Goal: Information Seeking & Learning: Learn about a topic

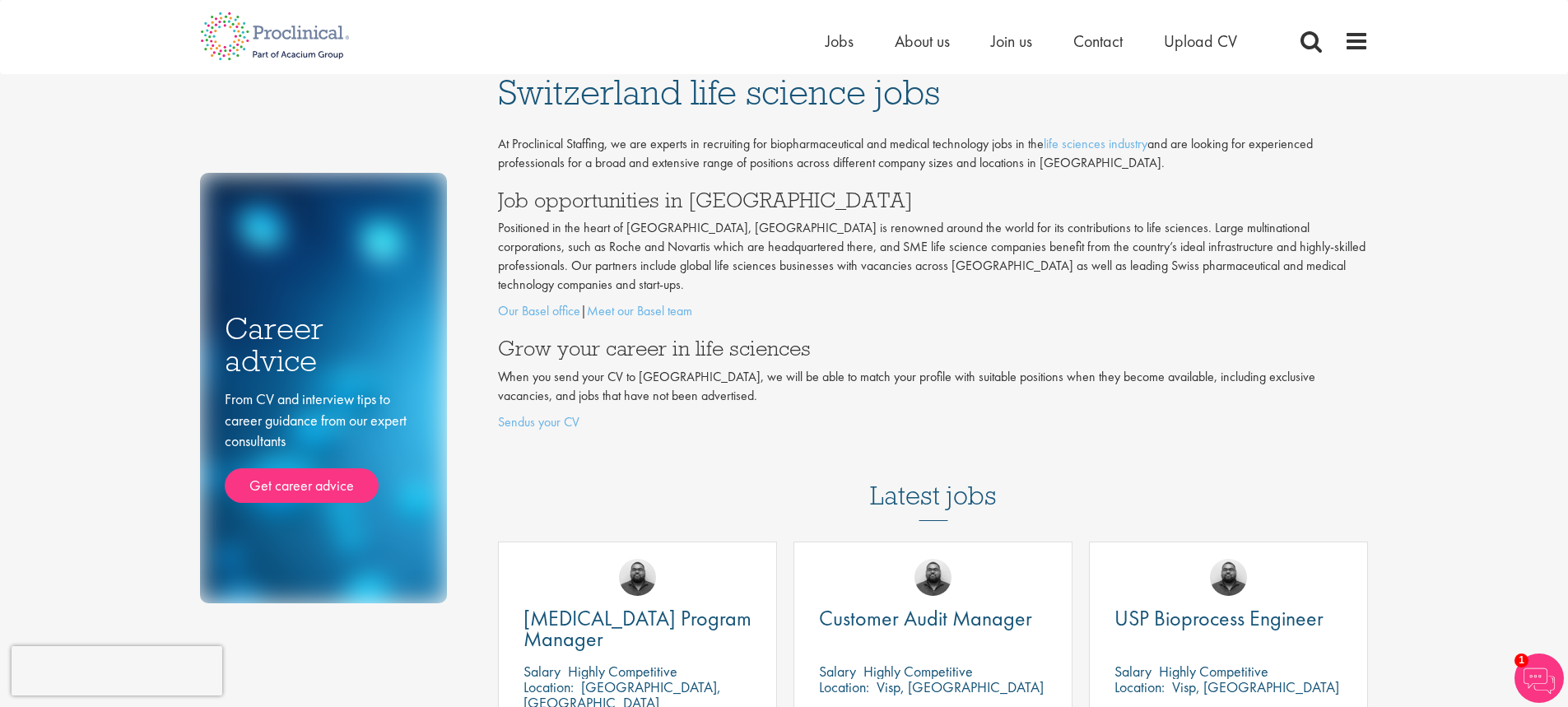
click at [1036, 39] on ul "Home Jobs About us Join us Contact Upload CV" at bounding box center [1051, 41] width 453 height 25
click at [1090, 45] on span "Contact" at bounding box center [1098, 41] width 50 height 21
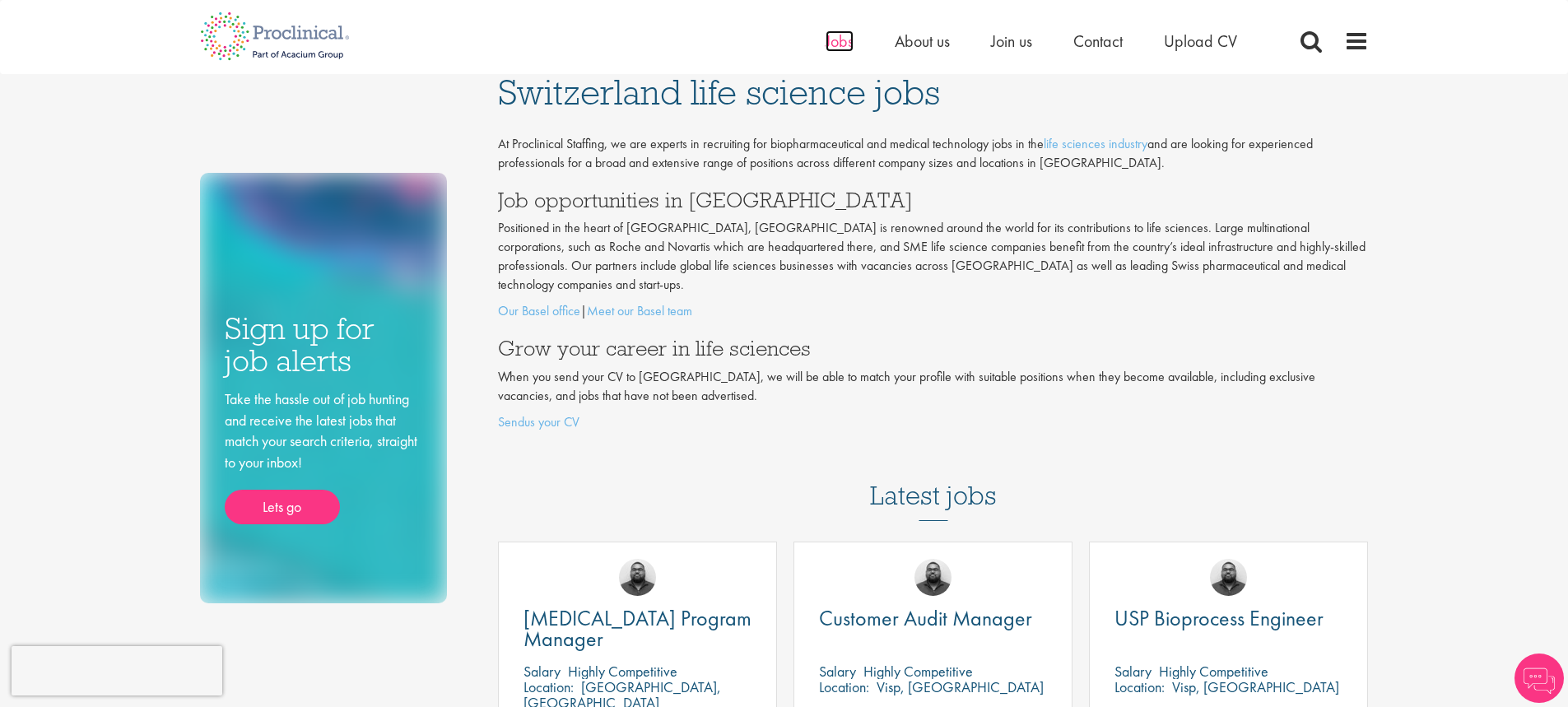
click at [840, 39] on span "Jobs" at bounding box center [839, 41] width 28 height 21
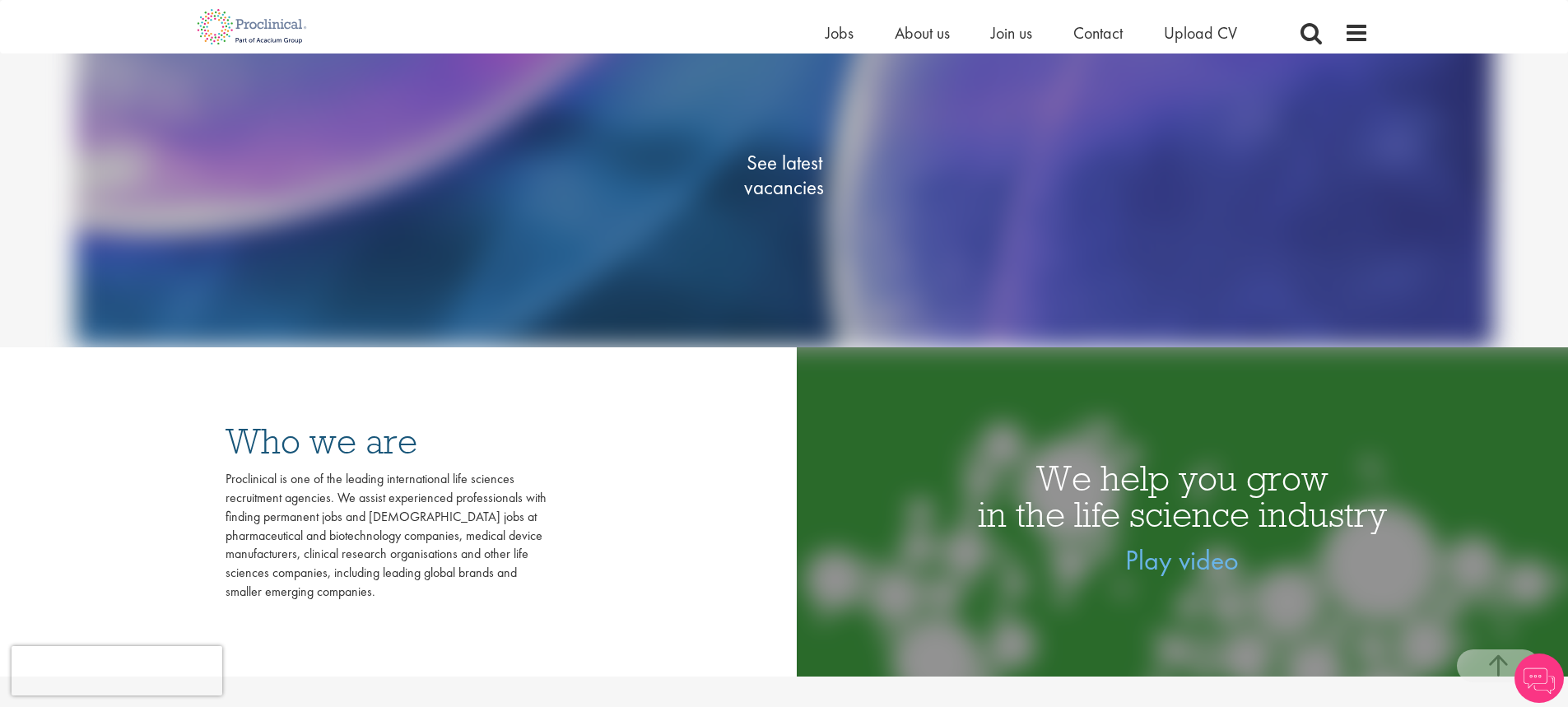
scroll to position [330, 0]
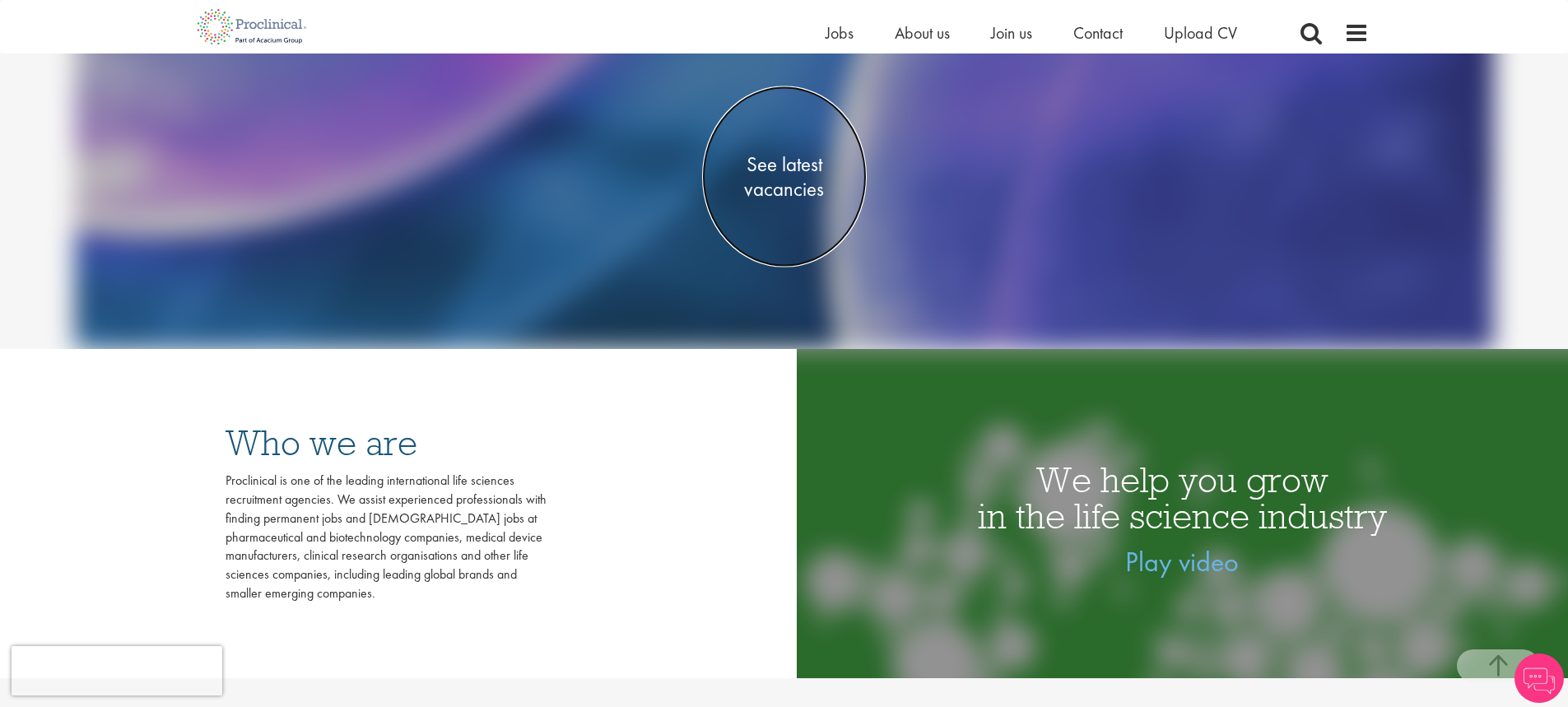
click at [767, 194] on span "See latest vacancies" at bounding box center [784, 177] width 164 height 50
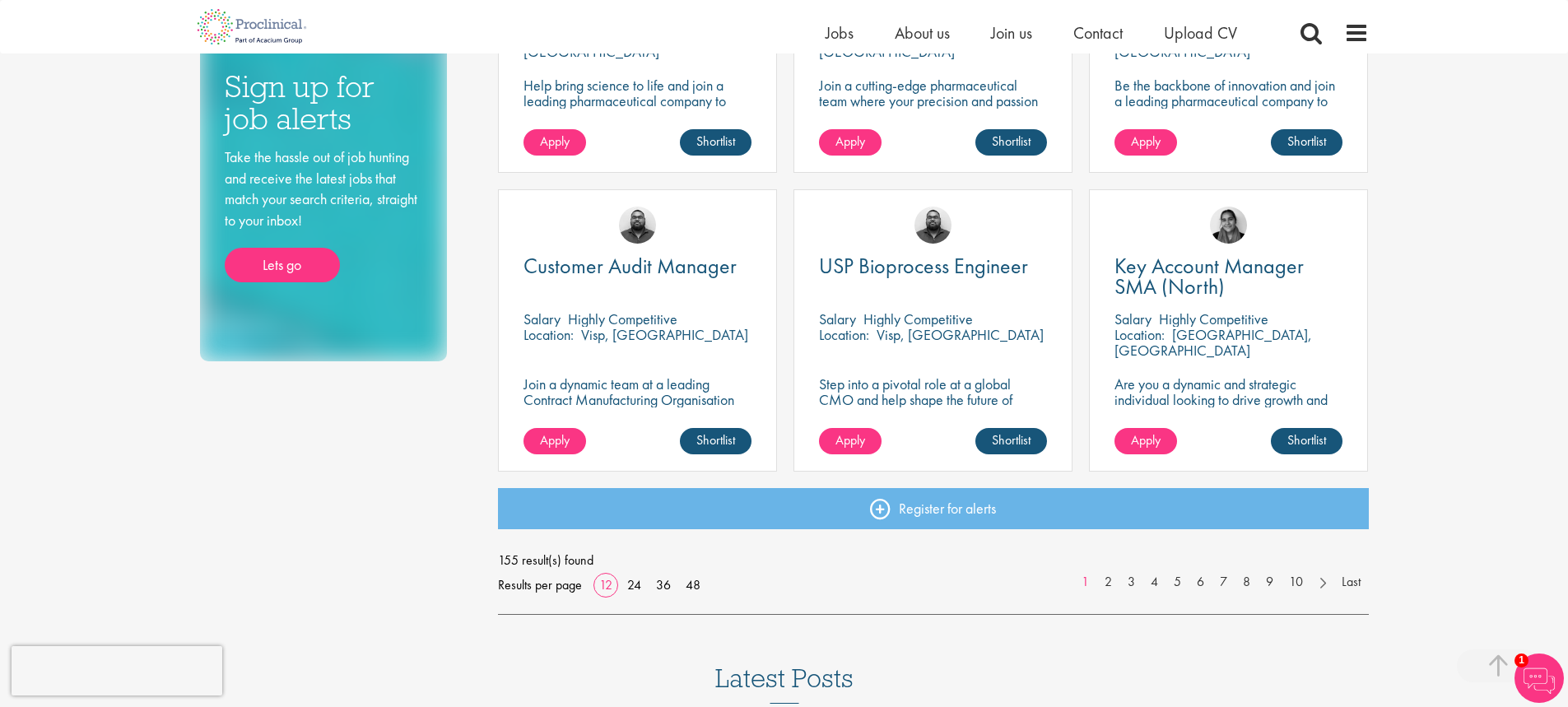
scroll to position [1317, 0]
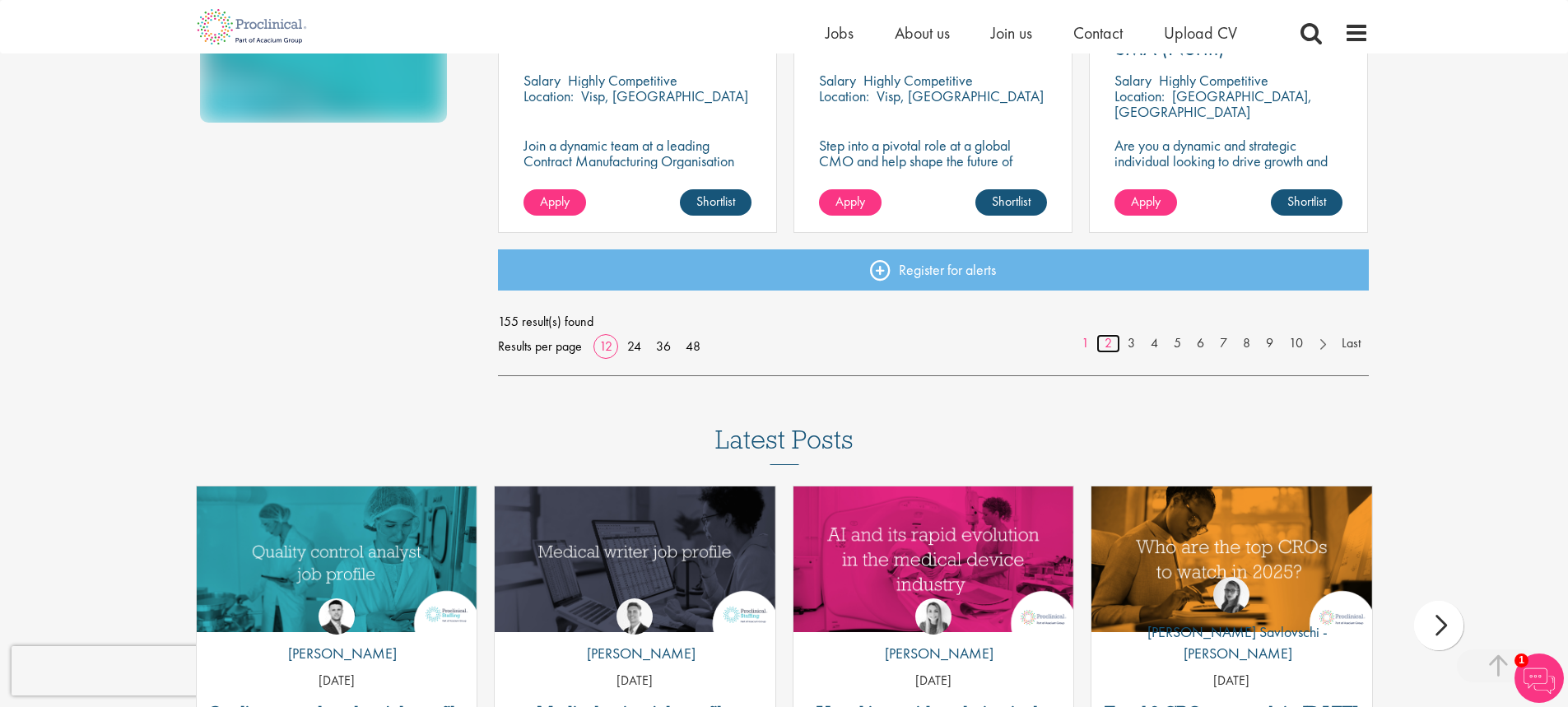
click at [1099, 345] on link "2" at bounding box center [1108, 343] width 24 height 19
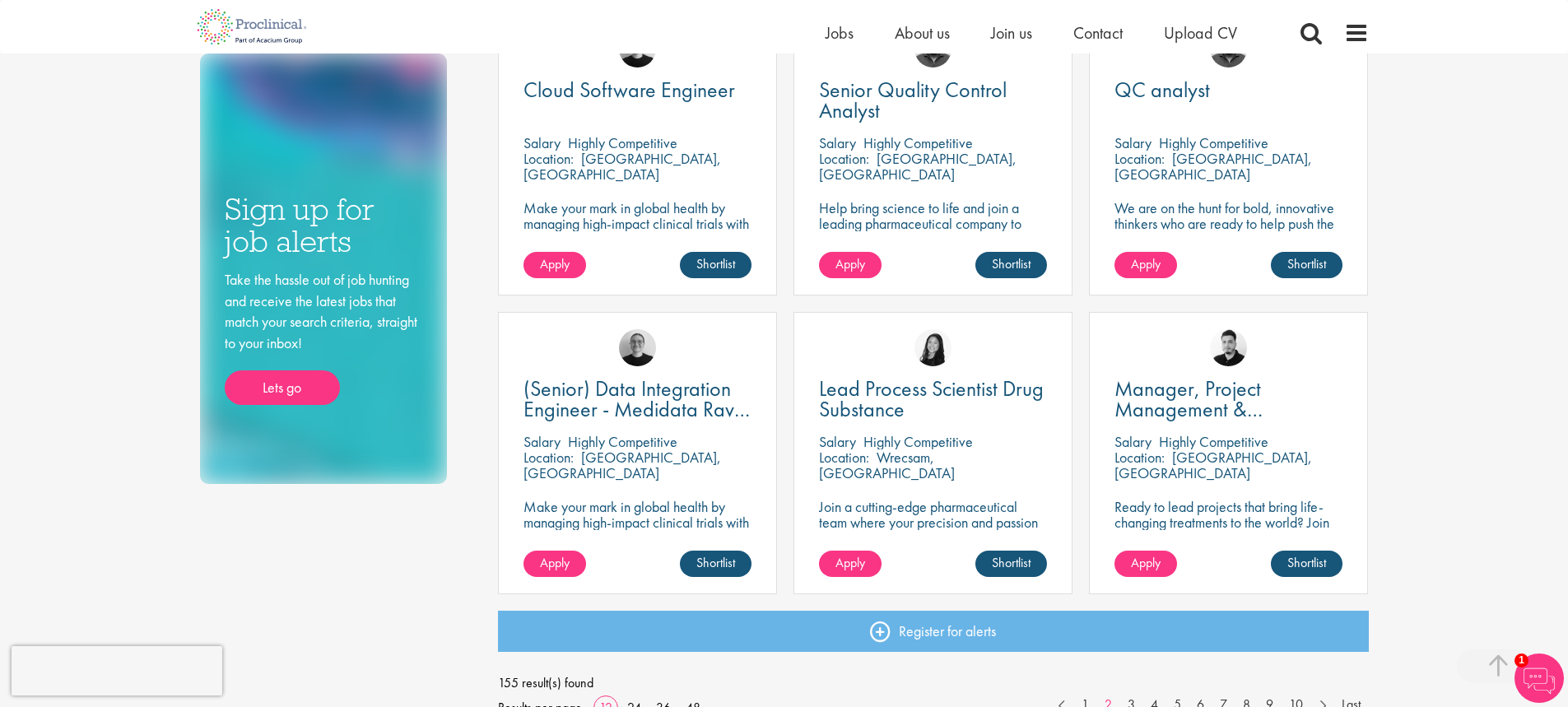
scroll to position [988, 0]
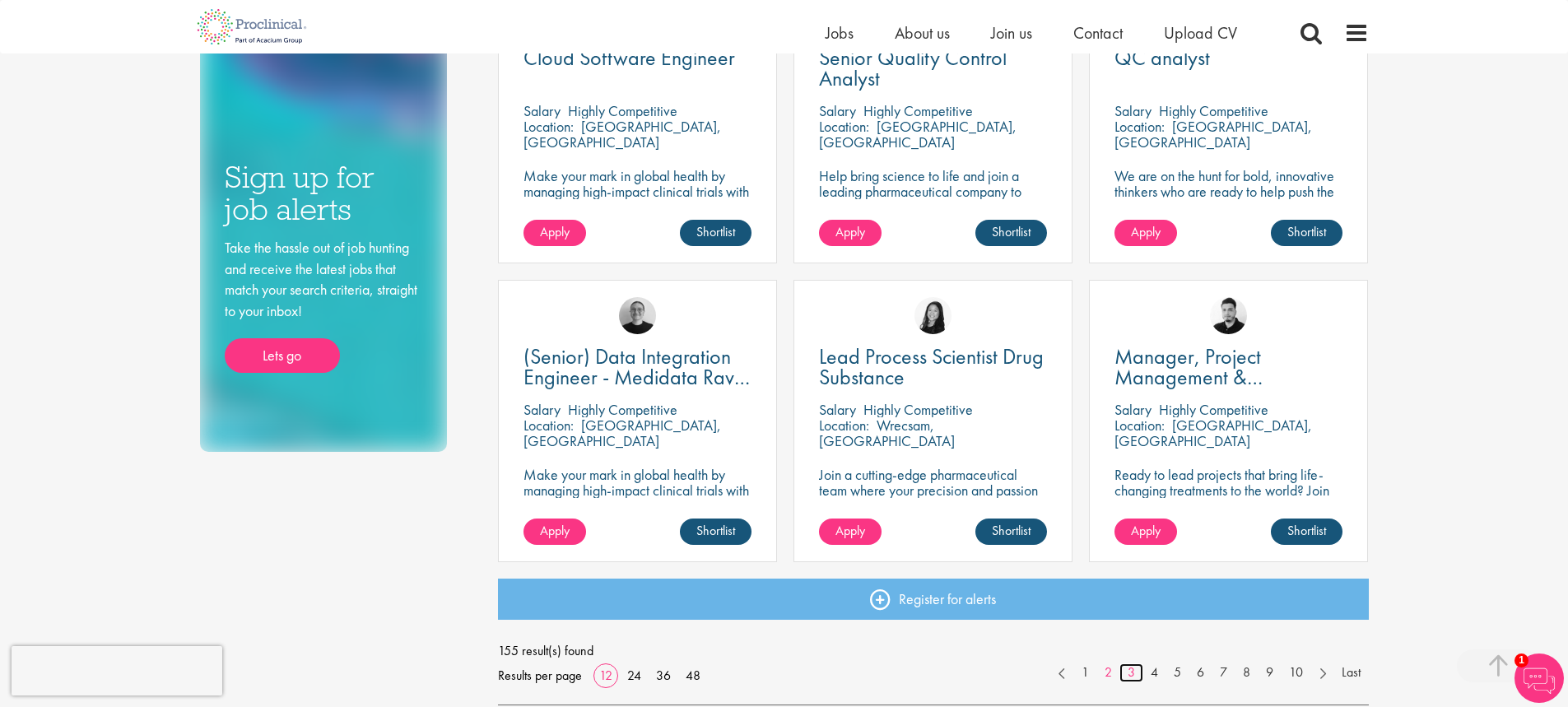
click at [1132, 676] on link "3" at bounding box center [1131, 673] width 24 height 19
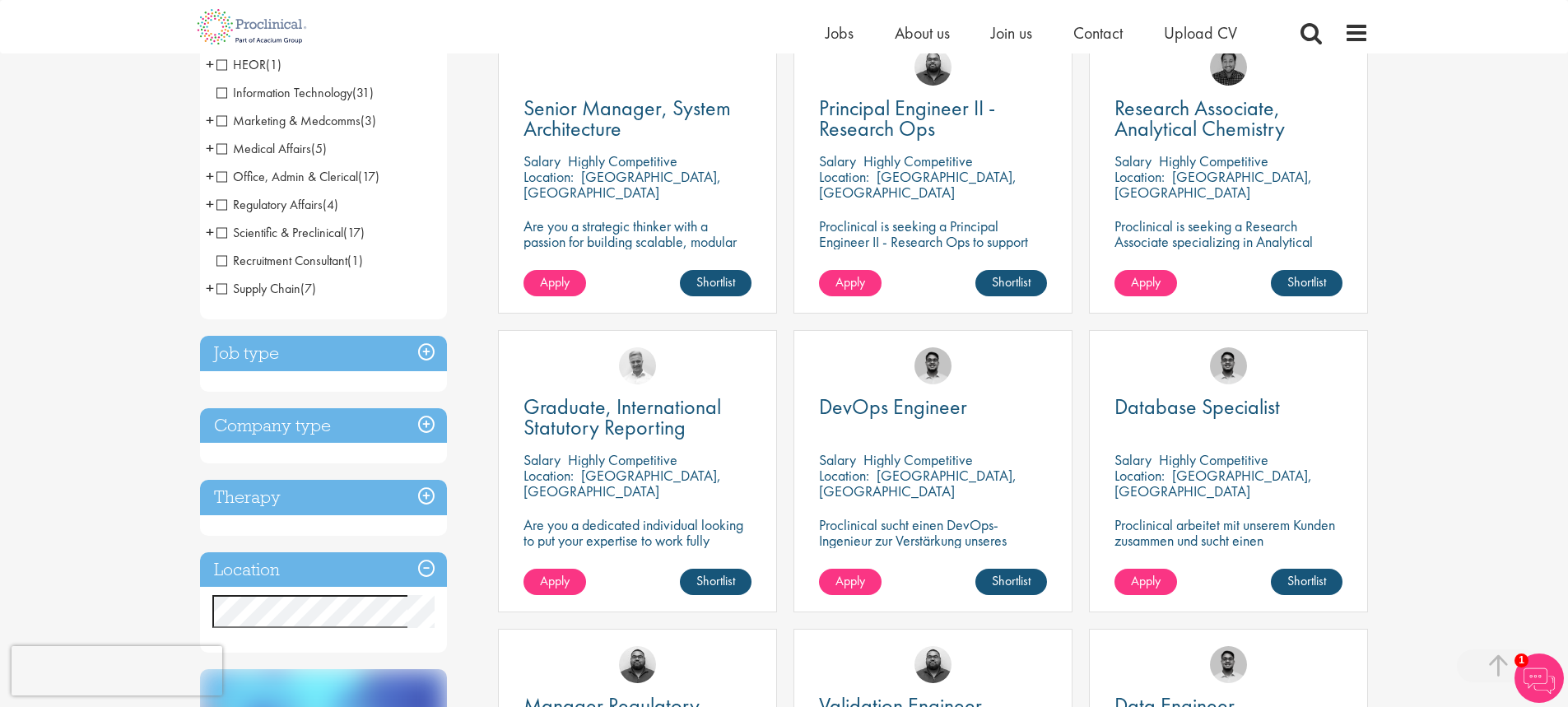
scroll to position [576, 0]
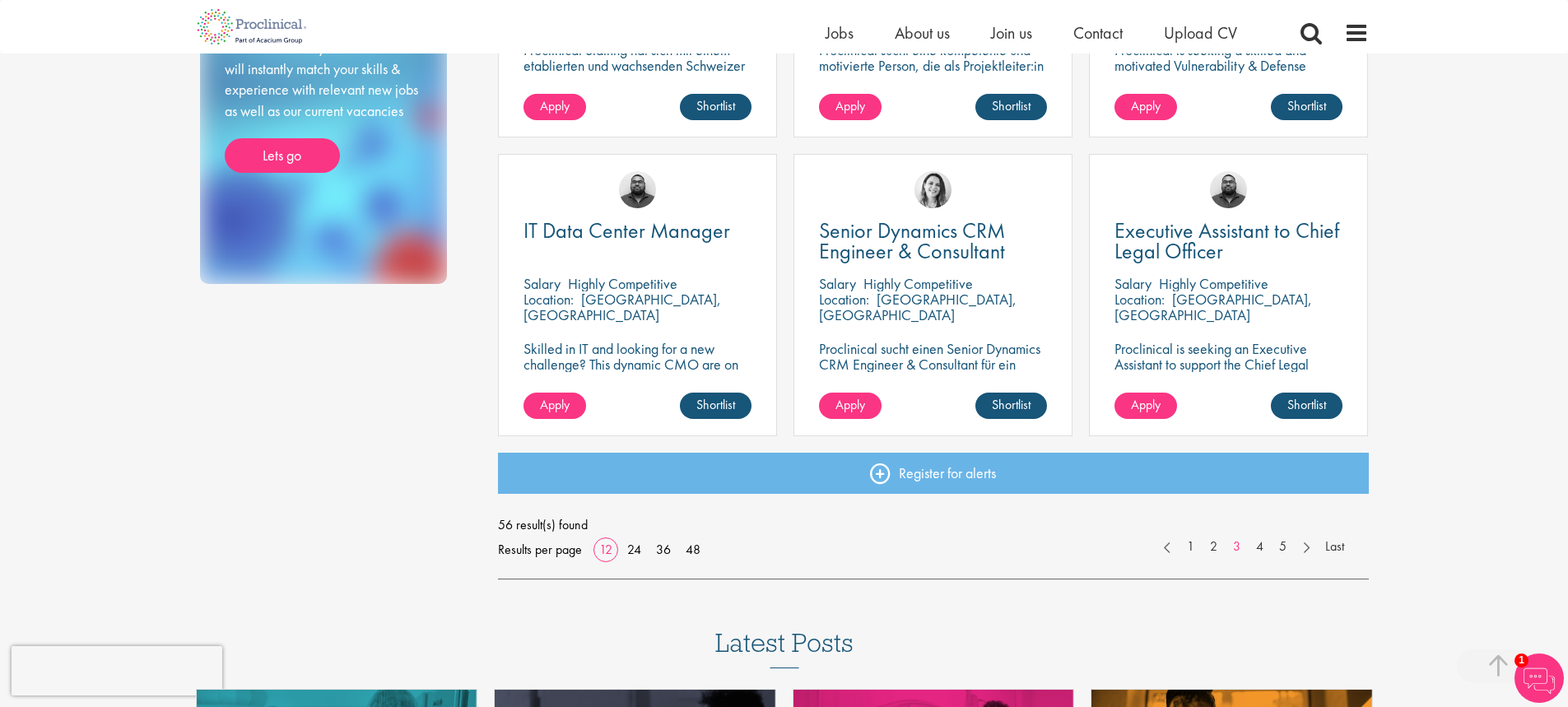
scroll to position [1152, 0]
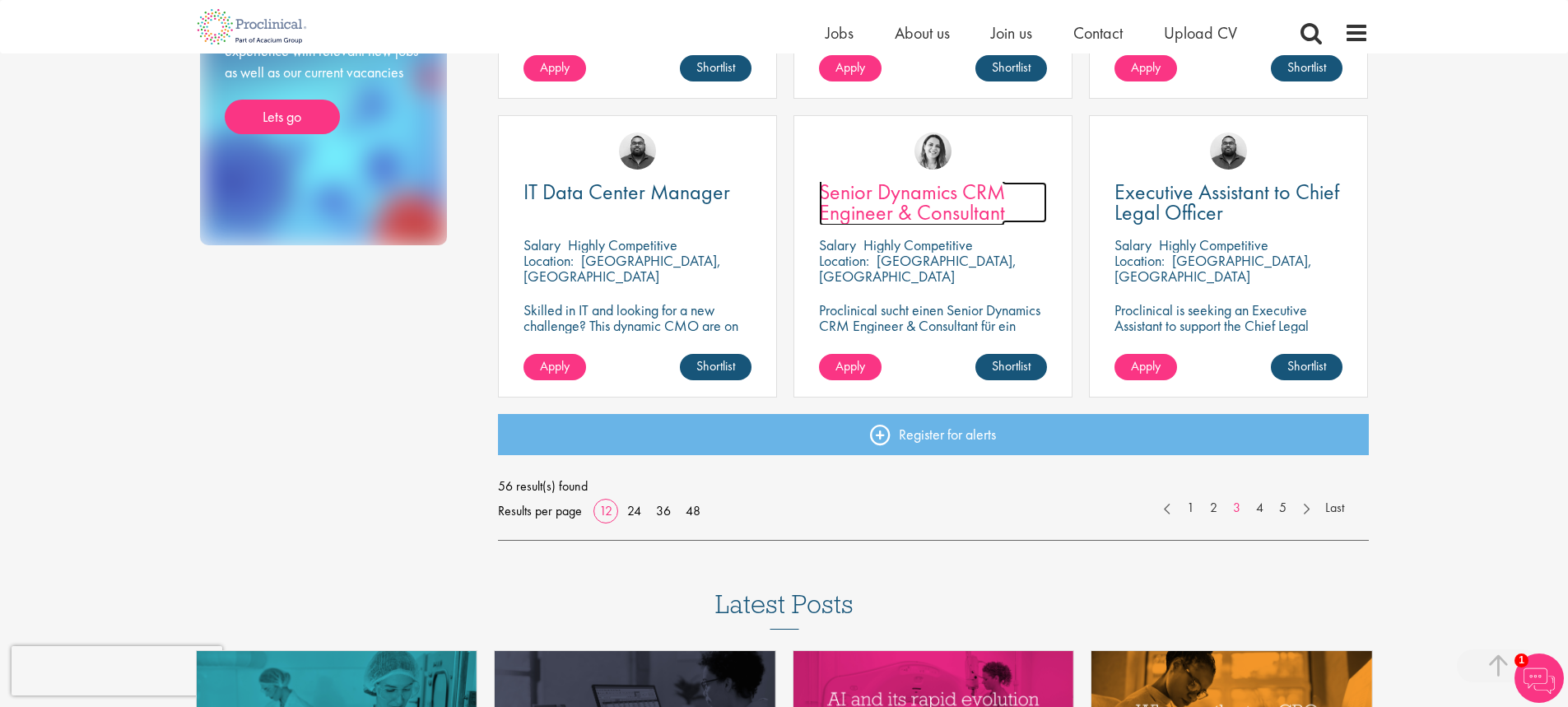
click at [941, 205] on span "Senior Dynamics CRM Engineer & Consultant" at bounding box center [912, 202] width 186 height 49
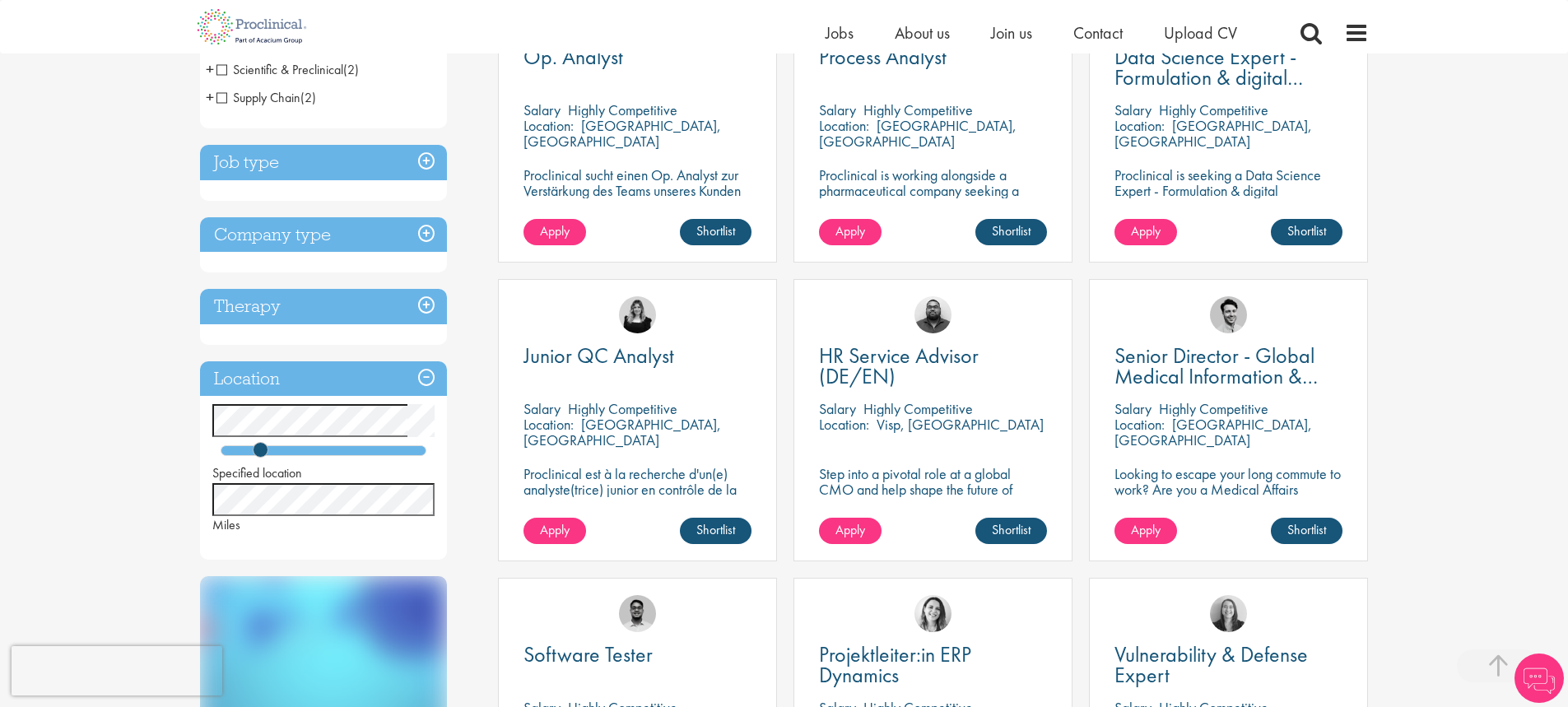
scroll to position [412, 0]
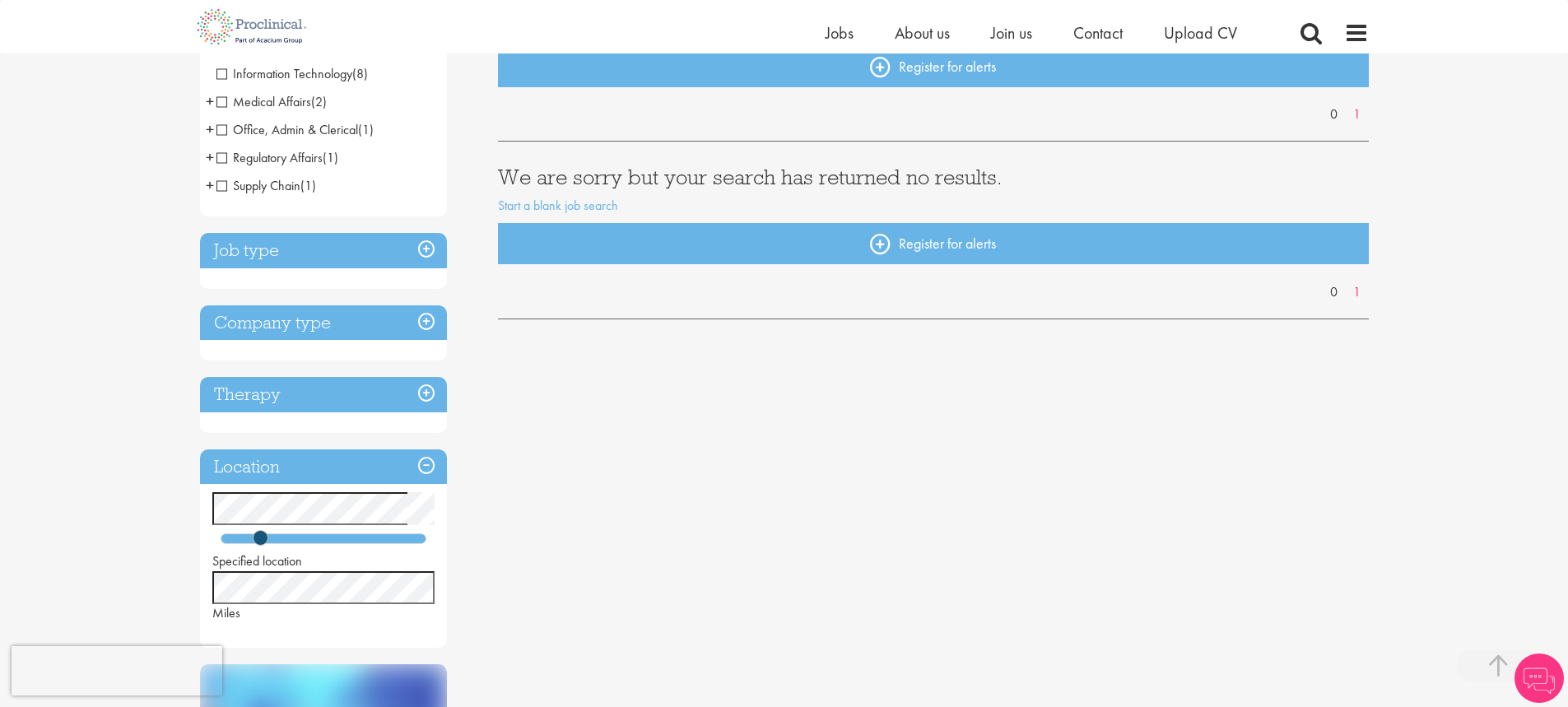
scroll to position [330, 0]
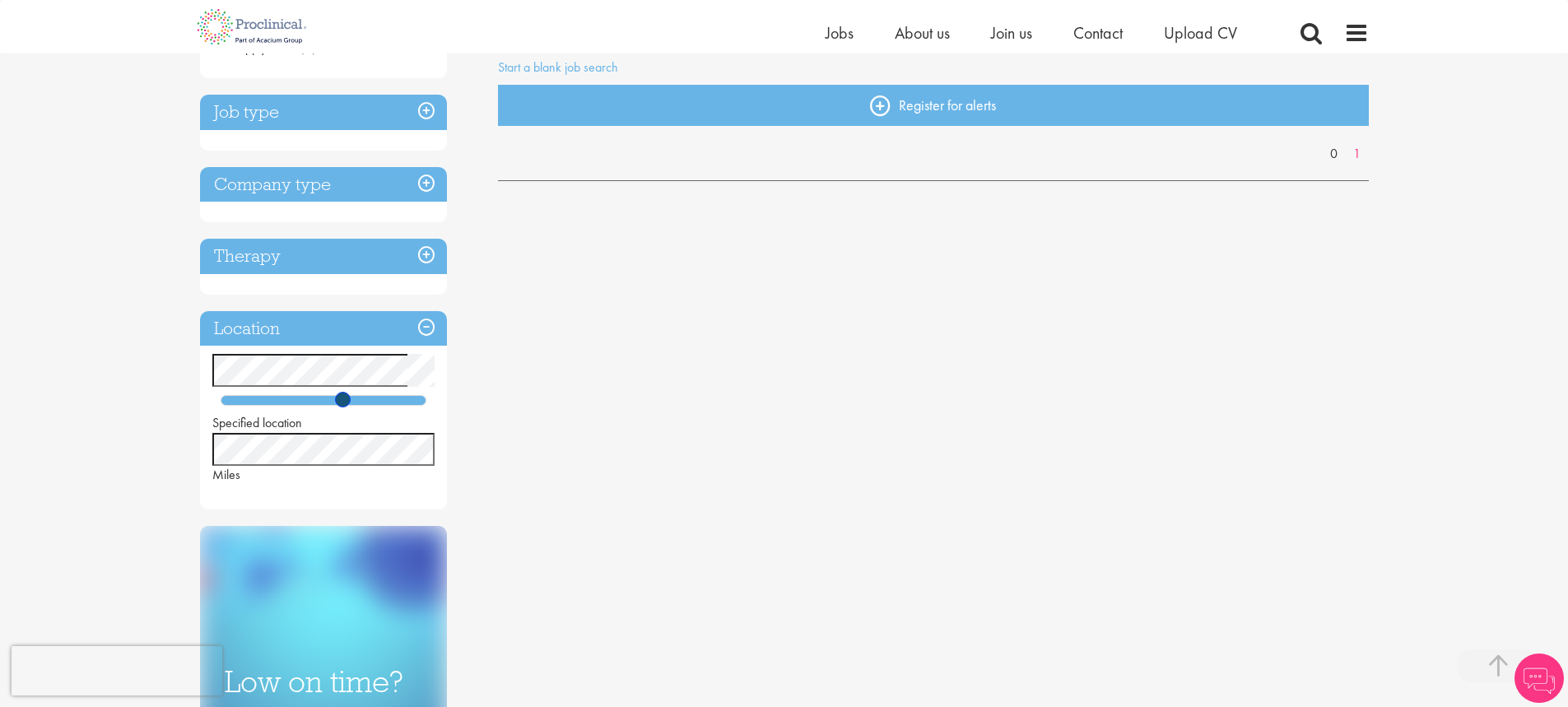
drag, startPoint x: 264, startPoint y: 396, endPoint x: 357, endPoint y: 402, distance: 93.2
click at [351, 402] on span at bounding box center [342, 400] width 15 height 15
